Goal: Find contact information: Find contact information

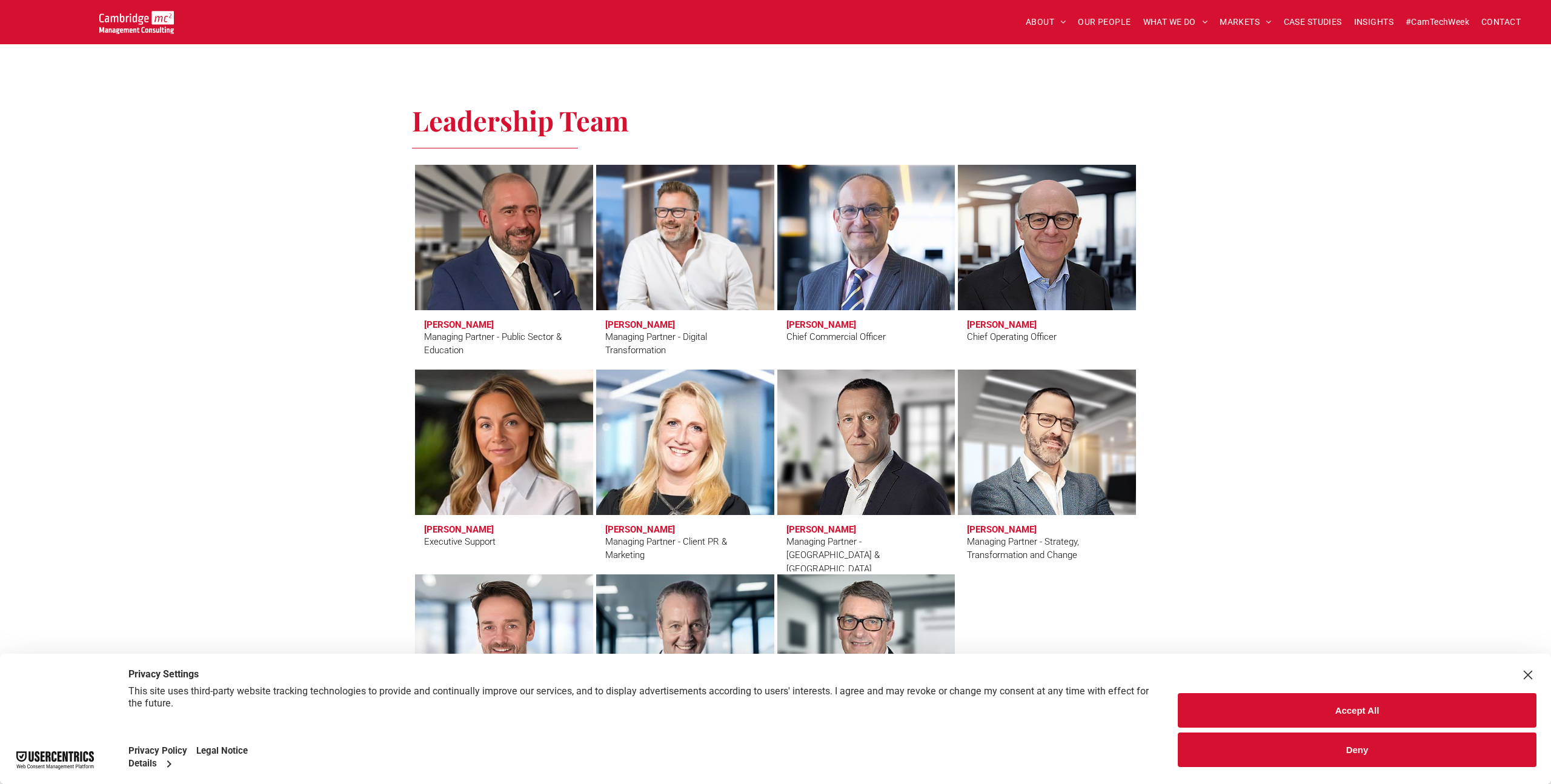
scroll to position [770, 0]
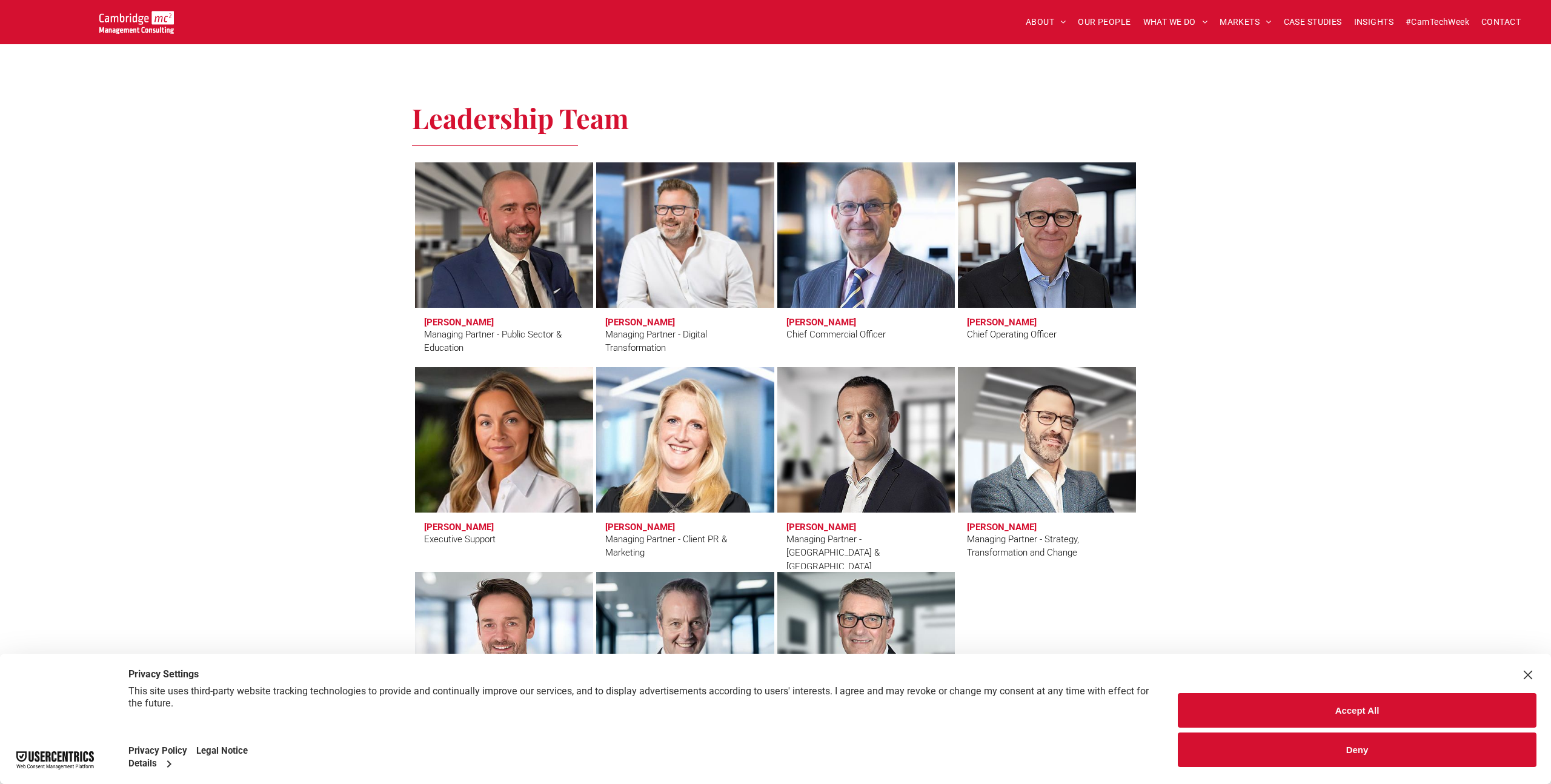
click at [824, 216] on link at bounding box center [866, 235] width 188 height 154
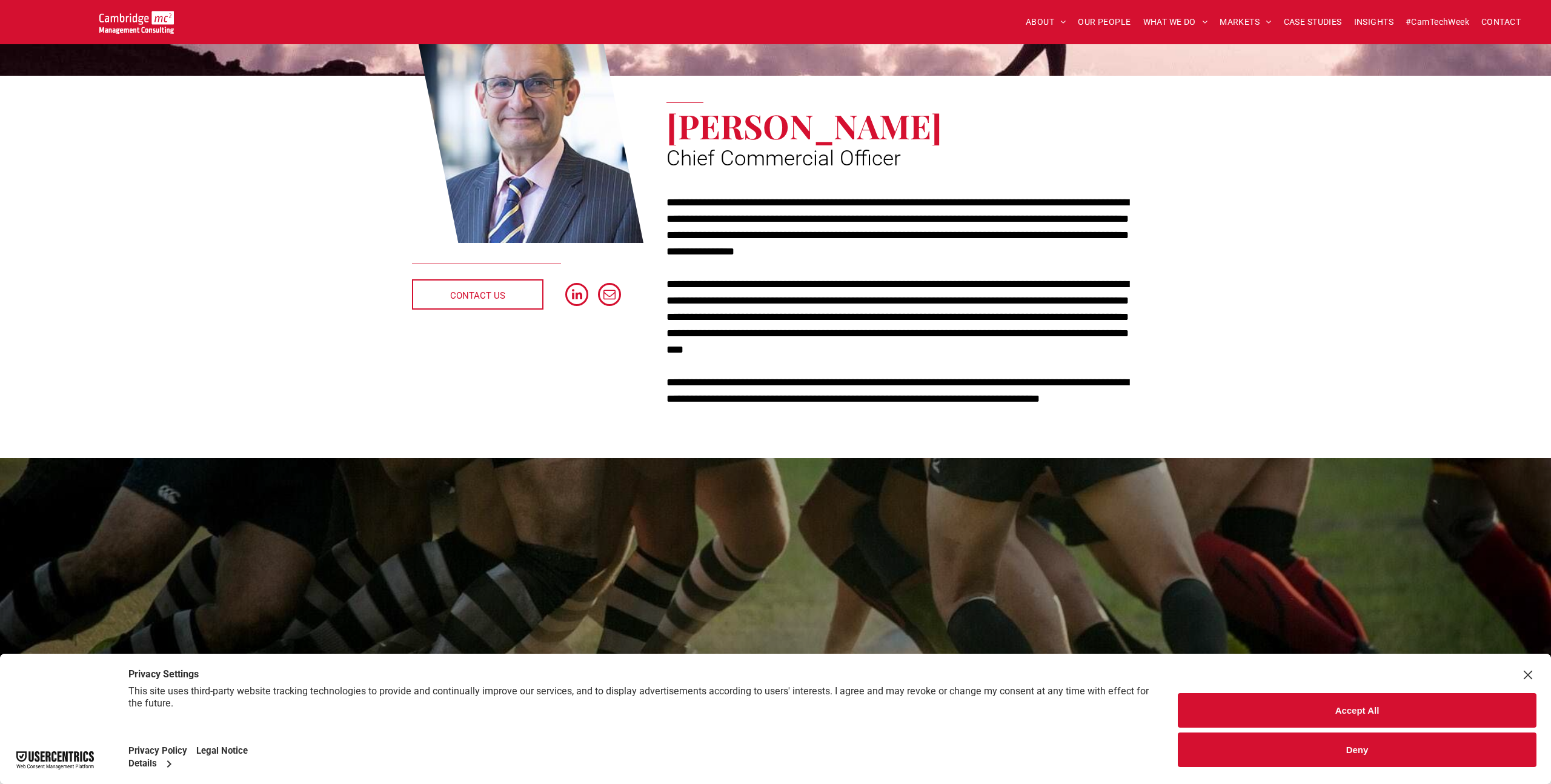
scroll to position [159, 0]
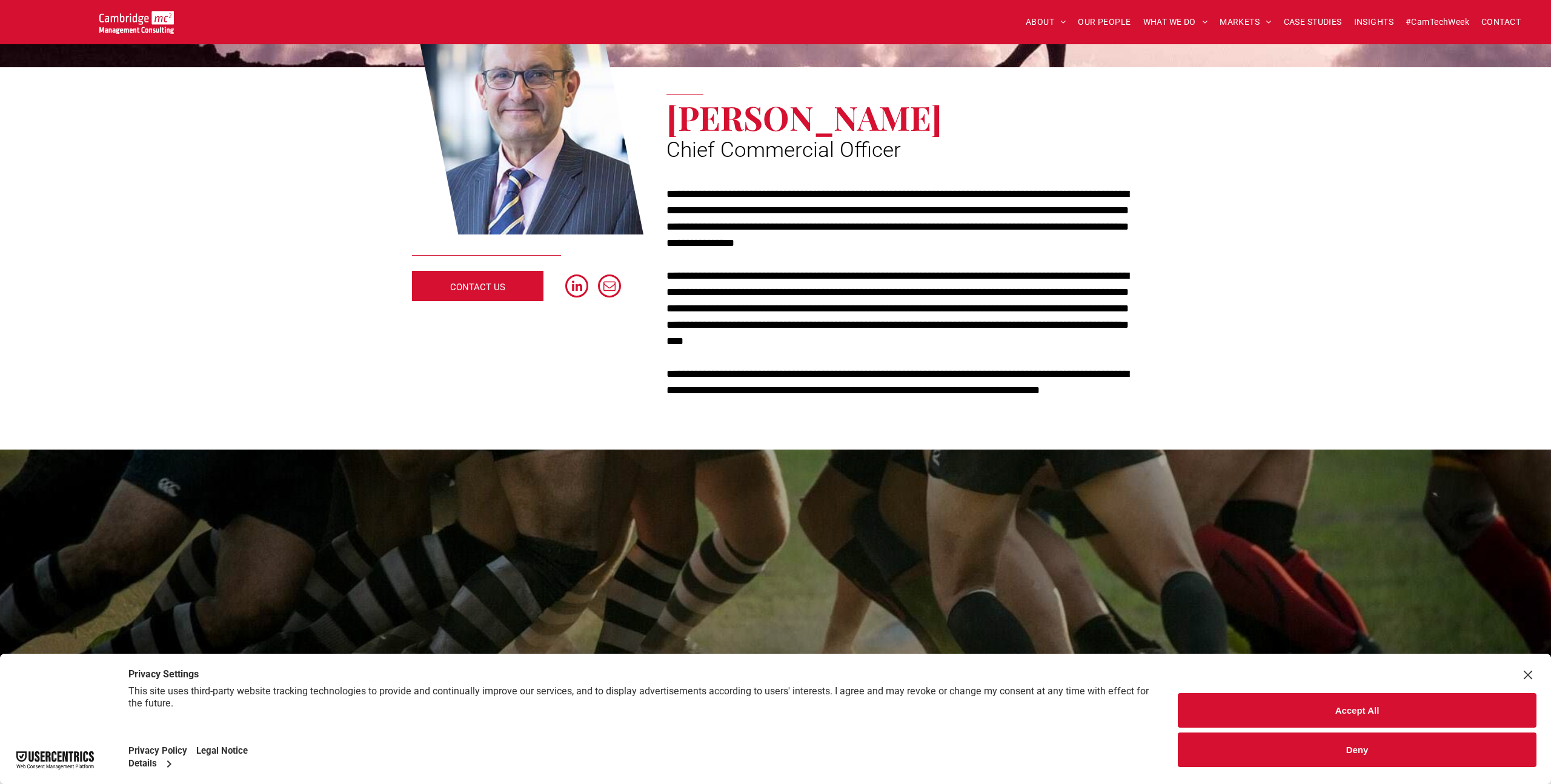
click at [490, 280] on span "CONTACT US" at bounding box center [477, 287] width 55 height 30
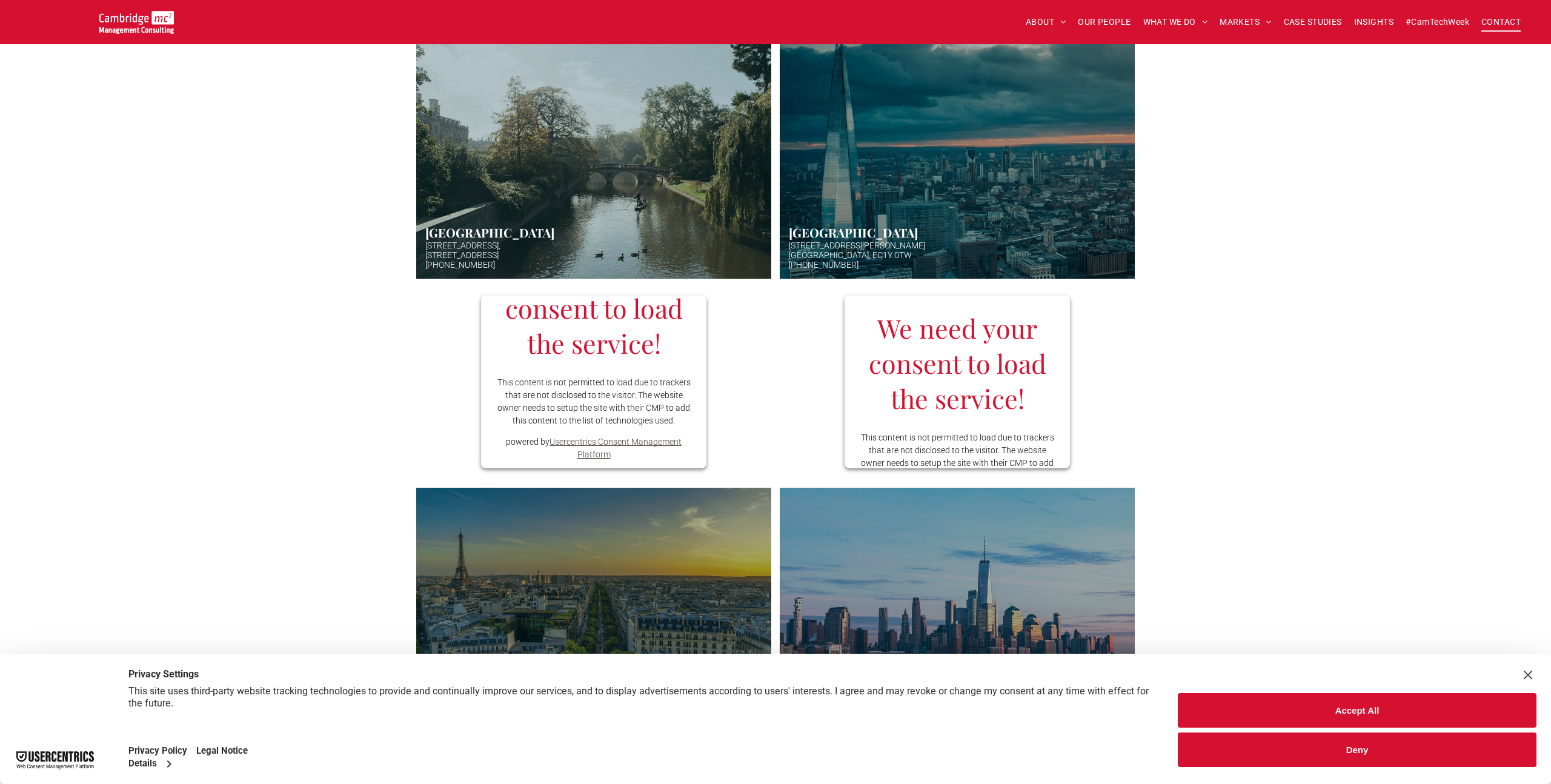
scroll to position [68, 0]
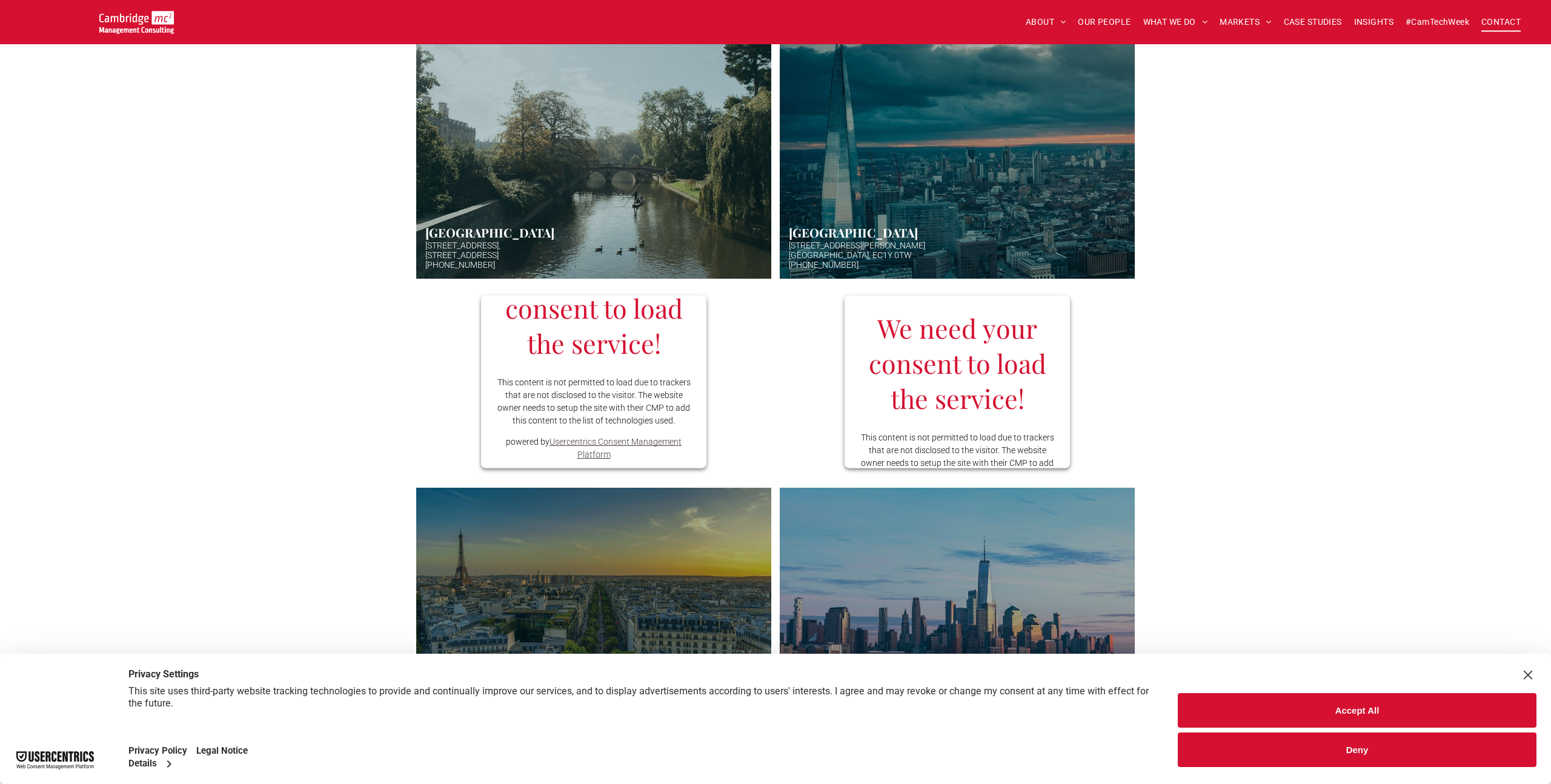
click at [1221, 716] on button "Accept All" at bounding box center [1357, 710] width 359 height 34
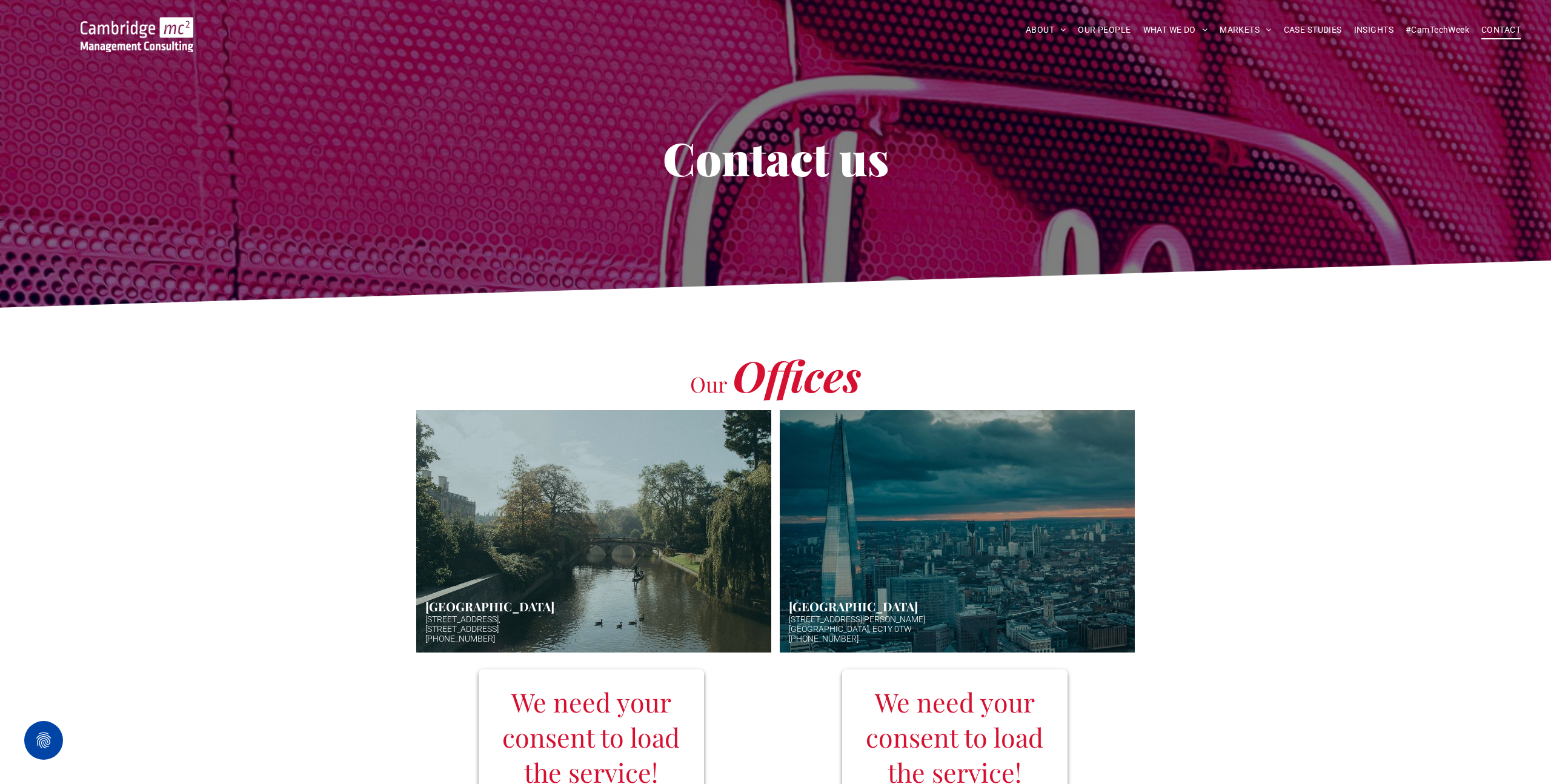
click at [126, 27] on img at bounding box center [137, 34] width 113 height 35
